Goal: Task Accomplishment & Management: Complete application form

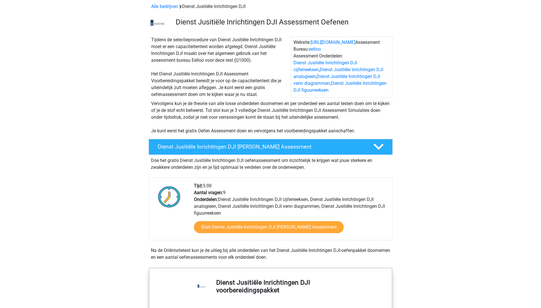
scroll to position [57, 0]
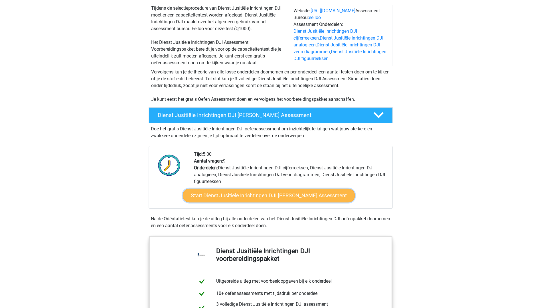
click at [248, 199] on link "Start Dienst Jusitiële Inrichtingen DJI Gratis Oefen Assessment" at bounding box center [268, 196] width 172 height 14
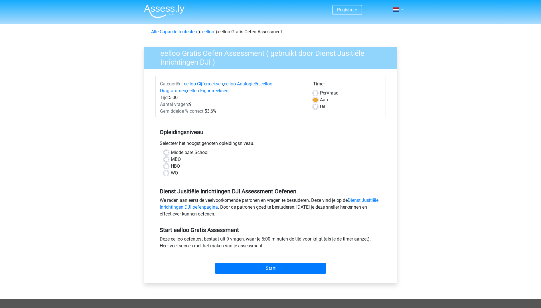
click at [171, 158] on label "MBO" at bounding box center [176, 159] width 10 height 7
click at [166, 158] on input "MBO" at bounding box center [166, 159] width 5 height 6
radio input "true"
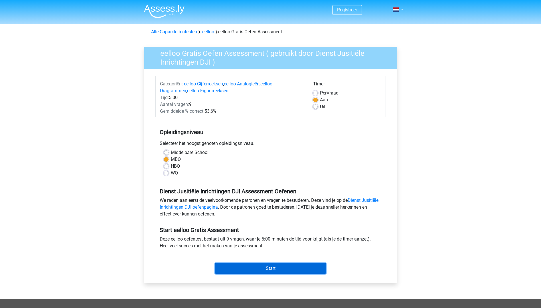
click at [280, 270] on input "Start" at bounding box center [270, 268] width 111 height 11
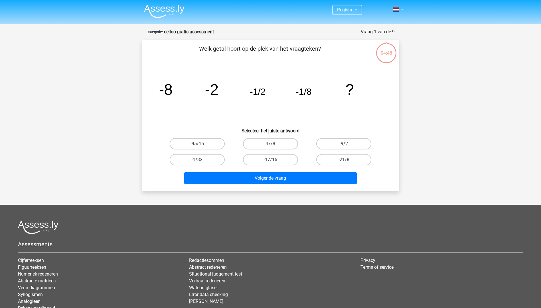
click at [208, 160] on label "-1/32" at bounding box center [197, 159] width 55 height 11
click at [201, 160] on input "-1/32" at bounding box center [199, 162] width 4 height 4
radio input "true"
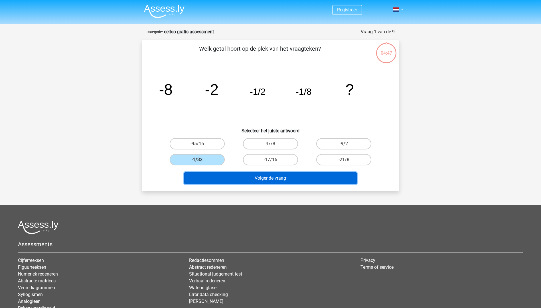
click at [231, 176] on button "Volgende vraag" at bounding box center [270, 178] width 172 height 12
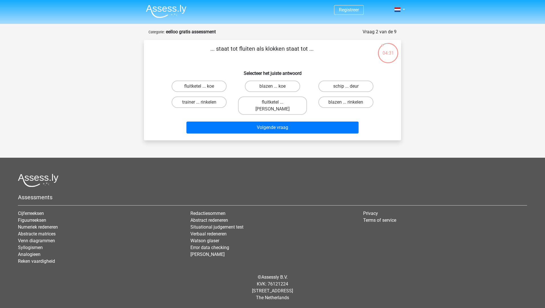
click at [273, 102] on input "fluitketel ... luiden" at bounding box center [275, 104] width 4 height 4
radio input "true"
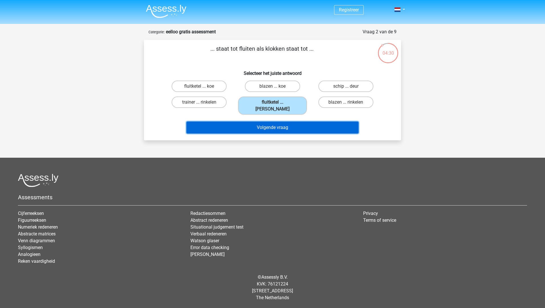
click at [269, 123] on button "Volgende vraag" at bounding box center [272, 128] width 172 height 12
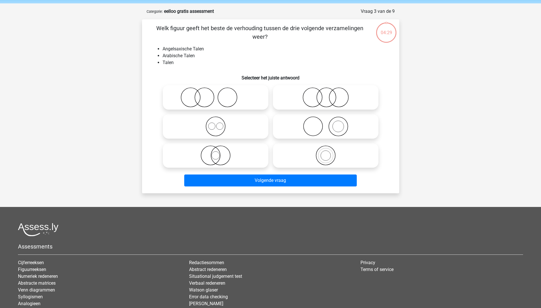
scroll to position [29, 0]
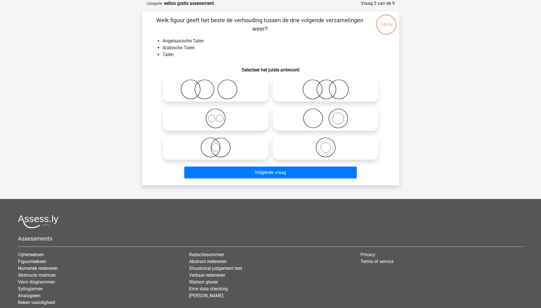
click at [326, 145] on icon at bounding box center [325, 148] width 101 height 20
click at [326, 145] on input "radio" at bounding box center [328, 143] width 4 height 4
radio input "true"
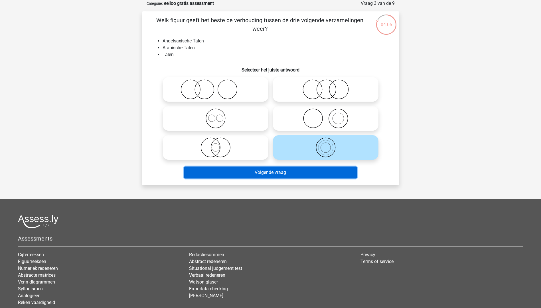
click at [280, 172] on button "Volgende vraag" at bounding box center [270, 173] width 172 height 12
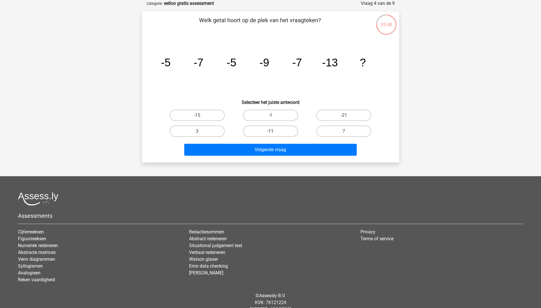
click at [284, 135] on label "-11" at bounding box center [270, 131] width 55 height 11
click at [274, 135] on input "-11" at bounding box center [272, 133] width 4 height 4
radio input "true"
click at [269, 156] on div "Volgende vraag" at bounding box center [270, 151] width 220 height 14
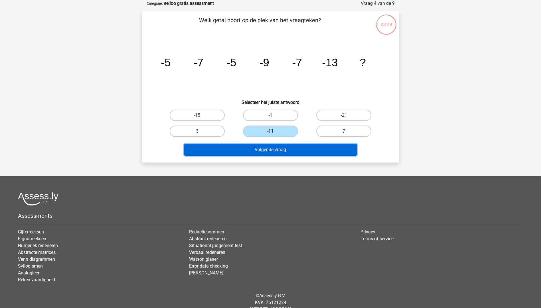
click at [269, 149] on button "Volgende vraag" at bounding box center [270, 150] width 172 height 12
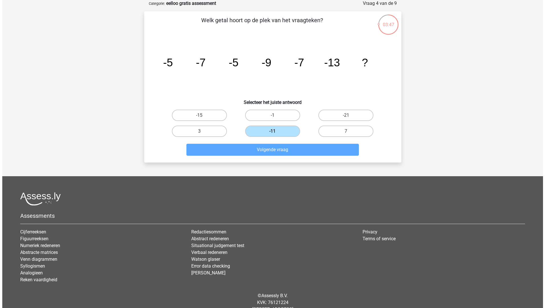
scroll to position [0, 0]
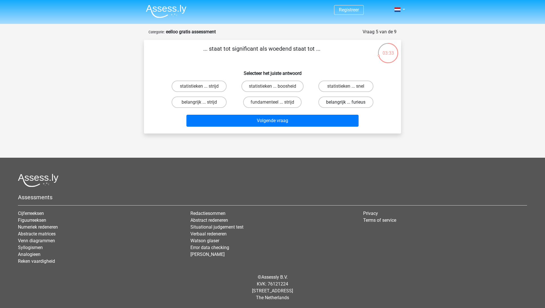
click at [340, 103] on label "belangrijk ... furieus" at bounding box center [345, 102] width 55 height 11
click at [346, 103] on input "belangrijk ... furieus" at bounding box center [348, 104] width 4 height 4
radio input "true"
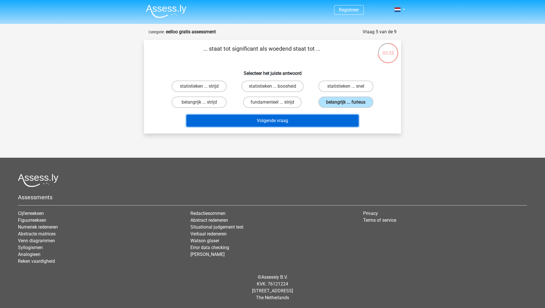
click at [308, 115] on button "Volgende vraag" at bounding box center [272, 121] width 172 height 12
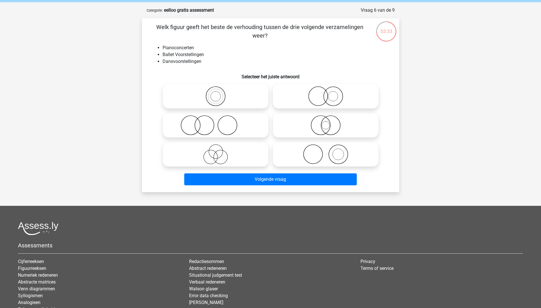
scroll to position [29, 0]
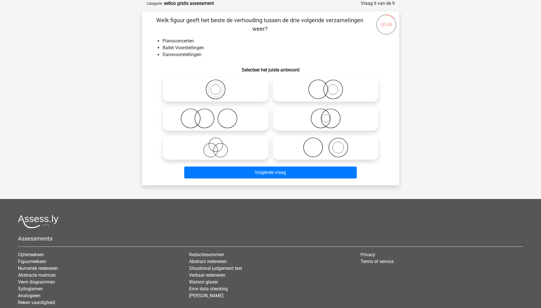
click at [231, 122] on icon at bounding box center [215, 119] width 101 height 20
click at [219, 116] on input "radio" at bounding box center [218, 114] width 4 height 4
radio input "true"
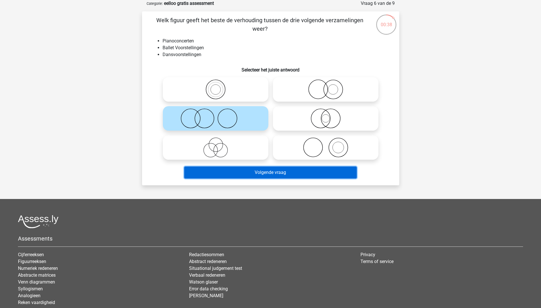
click at [256, 176] on button "Volgende vraag" at bounding box center [270, 173] width 172 height 12
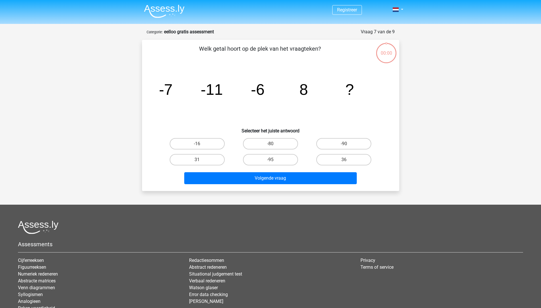
scroll to position [29, 0]
